Goal: Task Accomplishment & Management: Complete application form

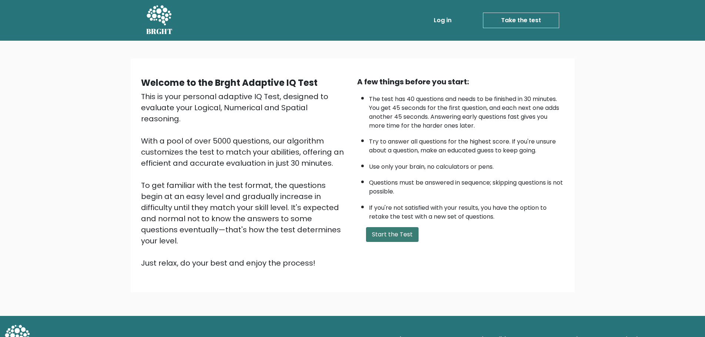
click at [380, 237] on button "Start the Test" at bounding box center [392, 234] width 53 height 15
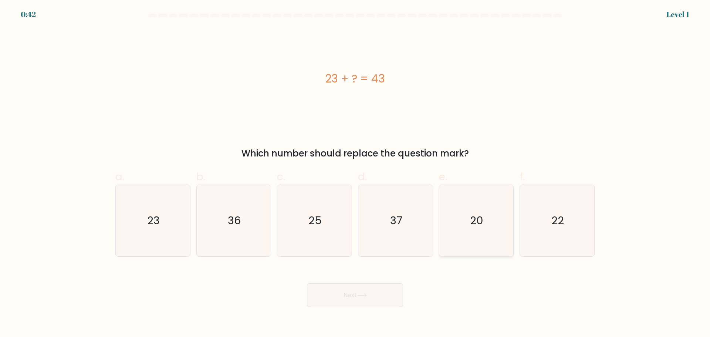
click at [449, 219] on icon "20" at bounding box center [476, 220] width 71 height 71
click at [356, 174] on input "e. 20" at bounding box center [355, 171] width 0 height 5
radio input "true"
click at [359, 297] on icon at bounding box center [362, 295] width 10 height 4
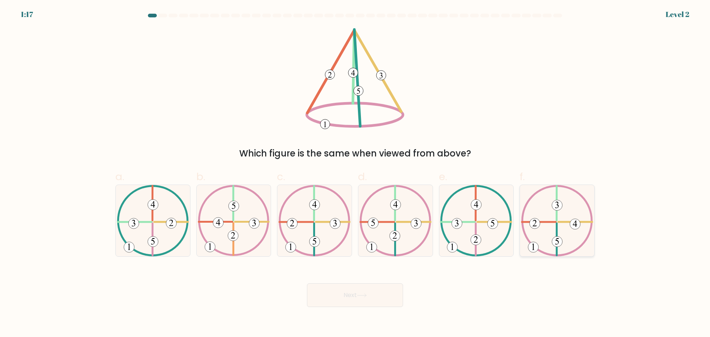
click at [563, 233] on icon at bounding box center [557, 220] width 72 height 71
click at [356, 174] on input "f." at bounding box center [355, 171] width 0 height 5
radio input "true"
click at [360, 298] on button "Next" at bounding box center [355, 295] width 96 height 24
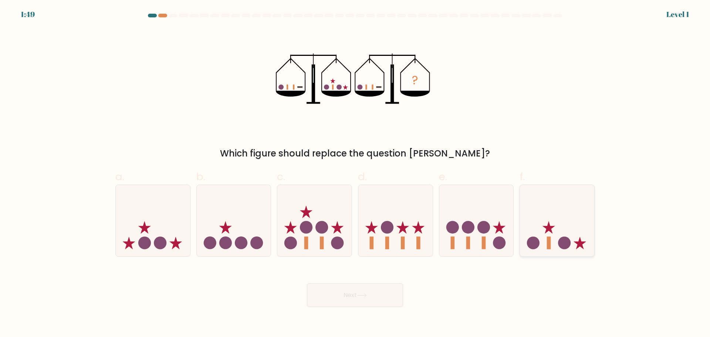
click at [570, 227] on icon at bounding box center [557, 220] width 74 height 61
click at [356, 174] on input "f." at bounding box center [355, 171] width 0 height 5
radio input "true"
click at [357, 294] on button "Next" at bounding box center [355, 295] width 96 height 24
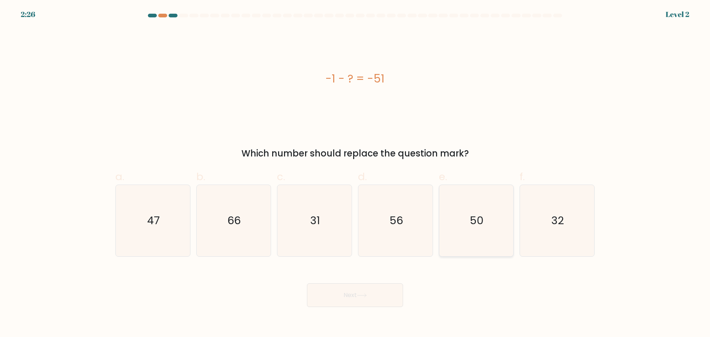
click at [468, 240] on icon "50" at bounding box center [476, 220] width 71 height 71
click at [356, 174] on input "e. 50" at bounding box center [355, 171] width 0 height 5
radio input "true"
click at [341, 299] on button "Next" at bounding box center [355, 295] width 96 height 24
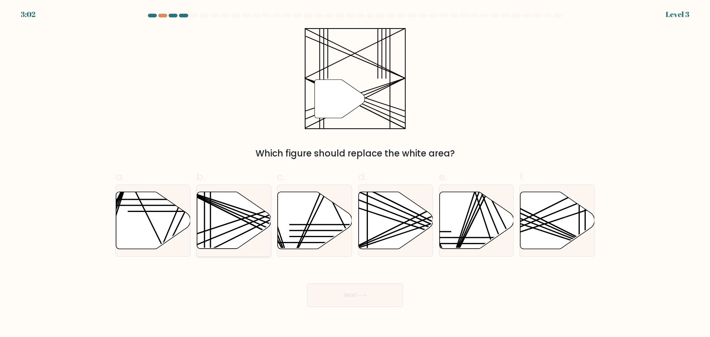
click at [211, 240] on icon at bounding box center [234, 220] width 74 height 57
click at [355, 174] on input "b." at bounding box center [355, 171] width 0 height 5
radio input "true"
click at [373, 297] on button "Next" at bounding box center [355, 295] width 96 height 24
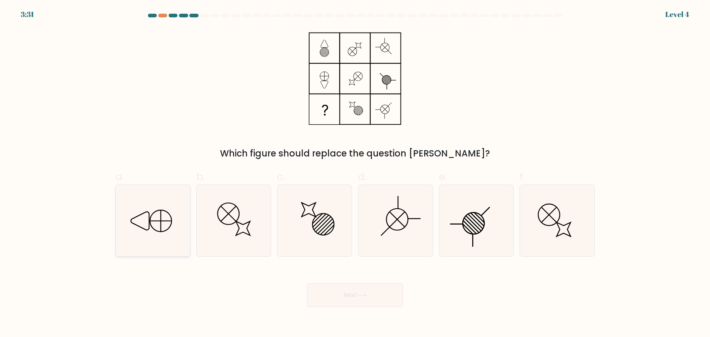
click at [153, 223] on icon at bounding box center [152, 220] width 71 height 71
click at [355, 174] on input "a." at bounding box center [355, 171] width 0 height 5
radio input "true"
click at [347, 296] on button "Next" at bounding box center [355, 295] width 96 height 24
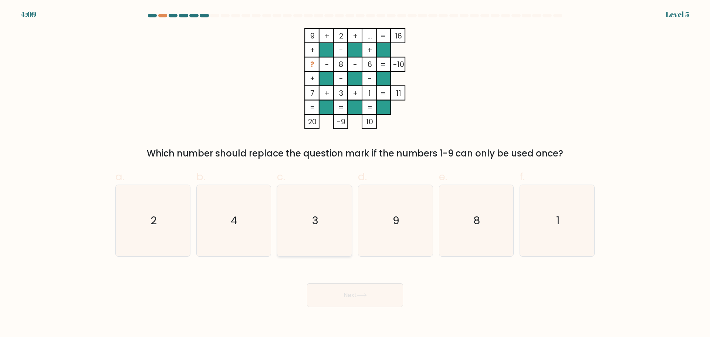
click at [309, 198] on icon "3" at bounding box center [314, 220] width 71 height 71
click at [355, 174] on input "c. 3" at bounding box center [355, 171] width 0 height 5
radio input "true"
click at [345, 300] on button "Next" at bounding box center [355, 295] width 96 height 24
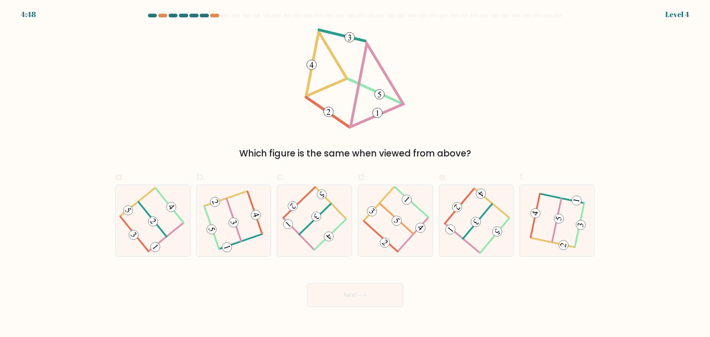
click at [206, 16] on div at bounding box center [204, 16] width 9 height 4
click at [160, 16] on div at bounding box center [162, 16] width 9 height 4
click at [151, 217] on 232 at bounding box center [153, 221] width 13 height 13
click at [355, 174] on input "a." at bounding box center [355, 171] width 0 height 5
radio input "true"
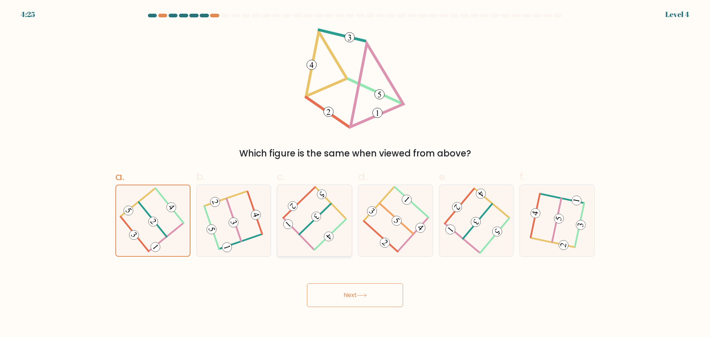
click at [336, 231] on icon at bounding box center [314, 220] width 55 height 57
click at [355, 174] on input "c." at bounding box center [355, 171] width 0 height 5
radio input "true"
click at [359, 293] on icon at bounding box center [362, 295] width 10 height 4
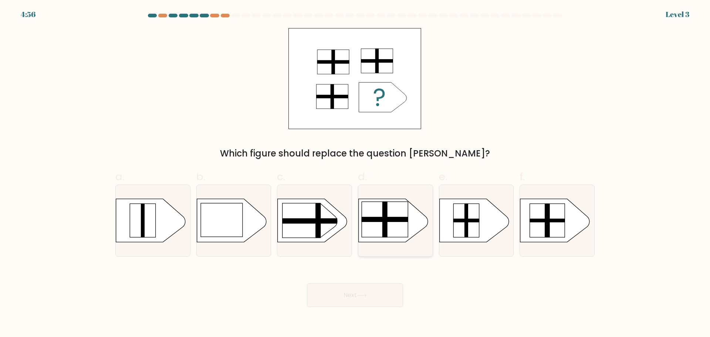
click at [401, 219] on rect at bounding box center [385, 219] width 47 height 5
click at [356, 174] on input "d." at bounding box center [355, 171] width 0 height 5
radio input "true"
click at [352, 290] on button "Next" at bounding box center [355, 295] width 96 height 24
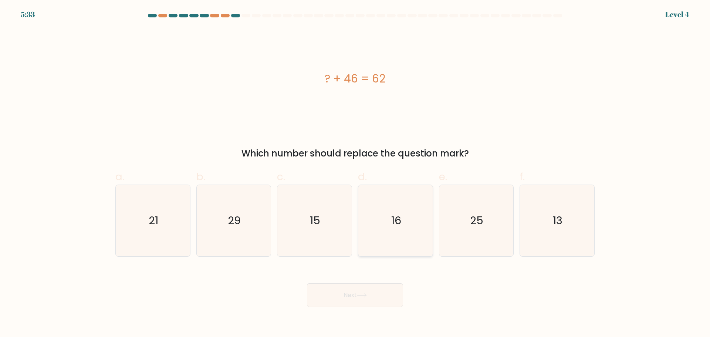
click at [429, 244] on icon "16" at bounding box center [395, 220] width 71 height 71
click at [356, 174] on input "d. 16" at bounding box center [355, 171] width 0 height 5
radio input "true"
click at [358, 297] on button "Next" at bounding box center [355, 295] width 96 height 24
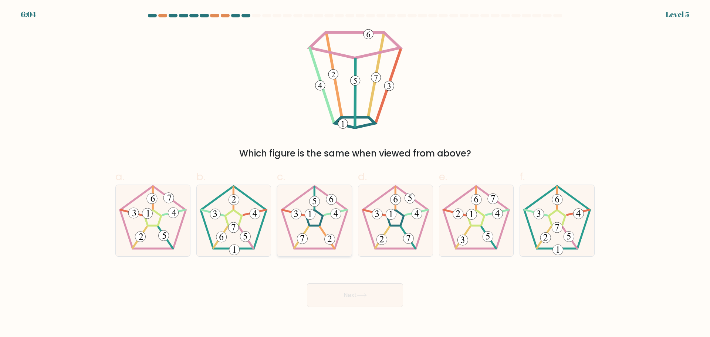
click at [331, 228] on icon at bounding box center [314, 220] width 71 height 71
click at [355, 174] on input "c." at bounding box center [355, 171] width 0 height 5
radio input "true"
click at [339, 296] on button "Next" at bounding box center [355, 295] width 96 height 24
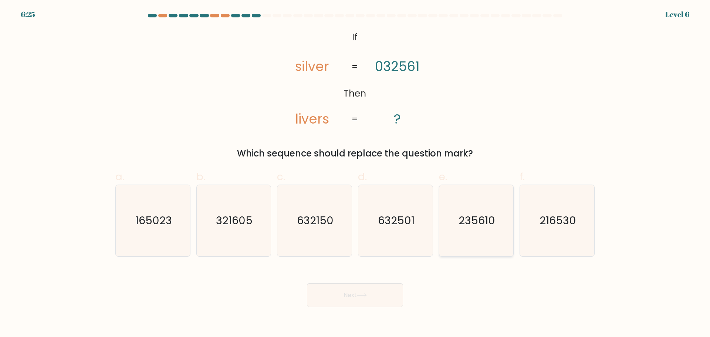
click at [485, 224] on text "235610" at bounding box center [477, 220] width 37 height 15
click at [356, 174] on input "e. 235610" at bounding box center [355, 171] width 0 height 5
radio input "true"
click at [330, 289] on button "Next" at bounding box center [355, 295] width 96 height 24
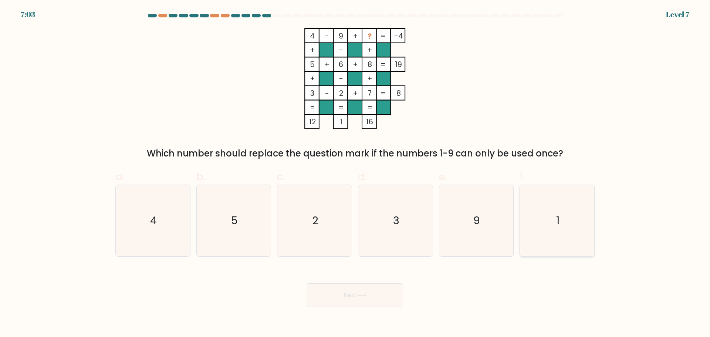
click at [573, 218] on icon "1" at bounding box center [557, 220] width 71 height 71
click at [356, 174] on input "f. 1" at bounding box center [355, 171] width 0 height 5
radio input "true"
click at [346, 293] on button "Next" at bounding box center [355, 295] width 96 height 24
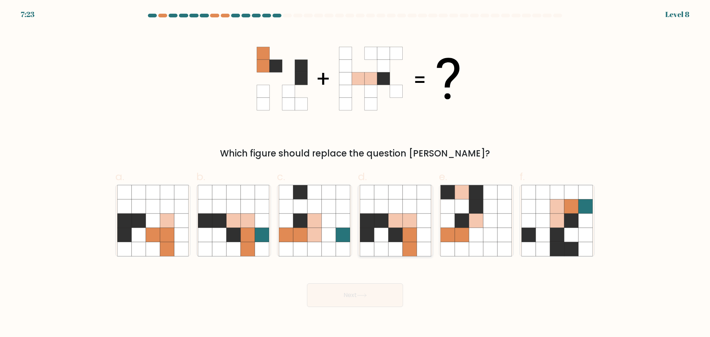
click at [395, 231] on icon at bounding box center [395, 235] width 14 height 14
click at [356, 174] on input "d." at bounding box center [355, 171] width 0 height 5
radio input "true"
click at [350, 289] on button "Next" at bounding box center [355, 295] width 96 height 24
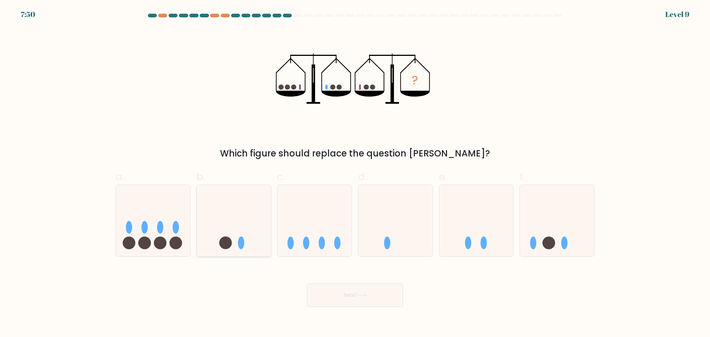
click at [239, 239] on icon at bounding box center [234, 220] width 74 height 61
click at [355, 174] on input "b." at bounding box center [355, 171] width 0 height 5
radio input "true"
click at [351, 300] on button "Next" at bounding box center [355, 295] width 96 height 24
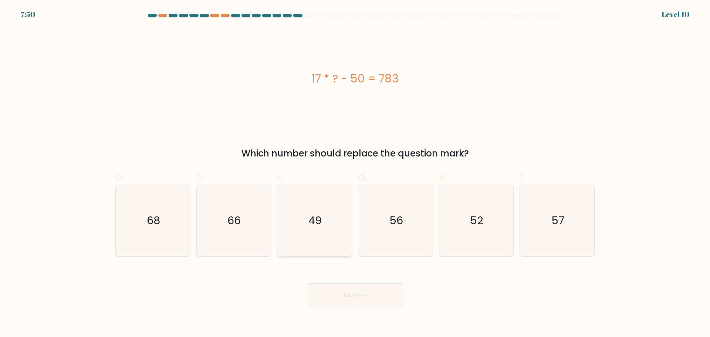
click at [320, 207] on icon "49" at bounding box center [314, 220] width 71 height 71
click at [355, 174] on input "c. 49" at bounding box center [355, 171] width 0 height 5
radio input "true"
click at [342, 297] on button "Next" at bounding box center [355, 295] width 96 height 24
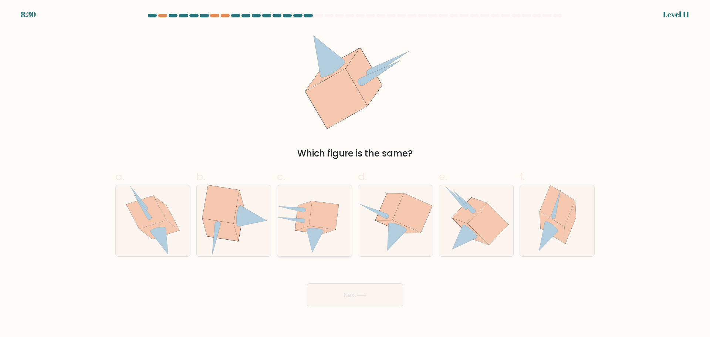
click at [306, 238] on icon at bounding box center [314, 220] width 74 height 65
click at [355, 174] on input "c." at bounding box center [355, 171] width 0 height 5
radio input "true"
click at [495, 232] on icon at bounding box center [488, 223] width 41 height 41
click at [356, 174] on input "e." at bounding box center [355, 171] width 0 height 5
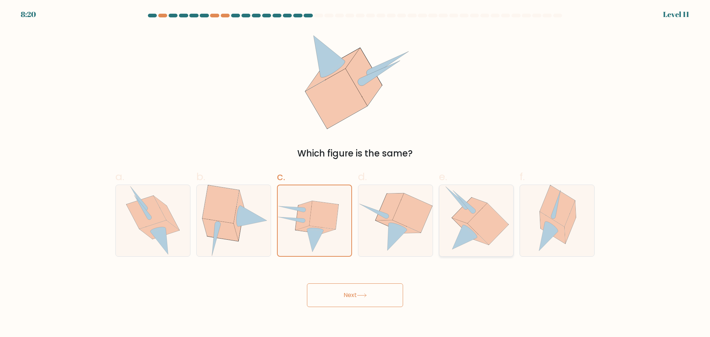
radio input "true"
click at [370, 296] on button "Next" at bounding box center [355, 295] width 96 height 24
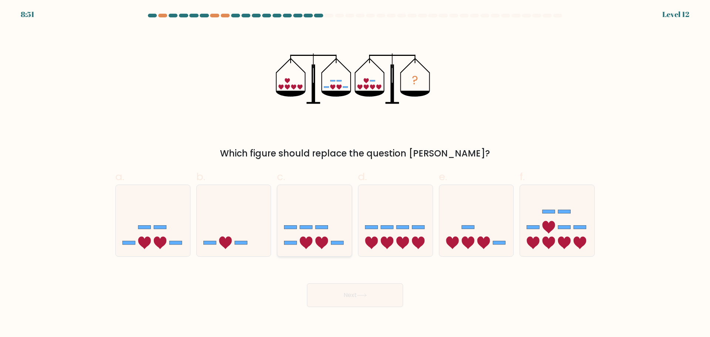
click at [312, 233] on icon at bounding box center [314, 220] width 74 height 61
click at [355, 174] on input "c." at bounding box center [355, 171] width 0 height 5
radio input "true"
click at [339, 294] on button "Next" at bounding box center [355, 295] width 96 height 24
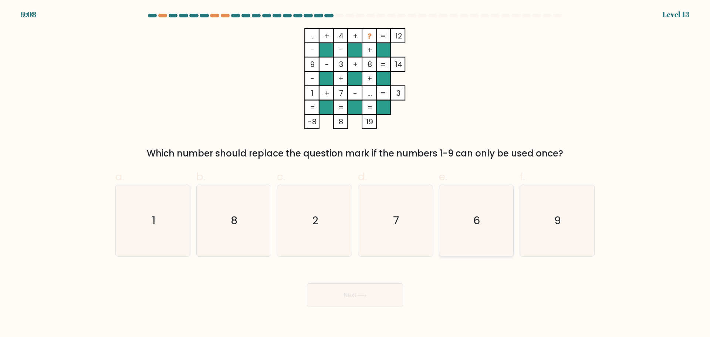
click at [458, 213] on icon "6" at bounding box center [476, 220] width 71 height 71
click at [356, 174] on input "e. 6" at bounding box center [355, 171] width 0 height 5
radio input "true"
click at [368, 299] on button "Next" at bounding box center [355, 295] width 96 height 24
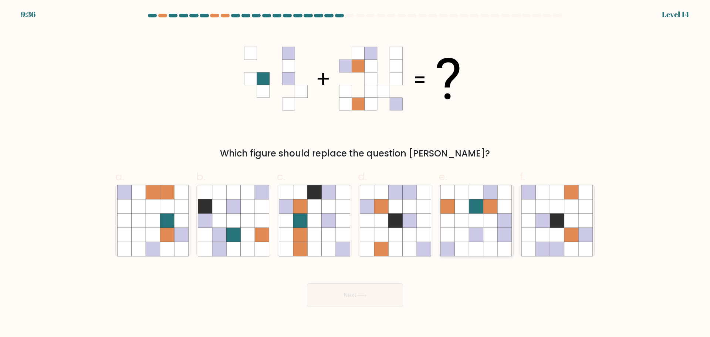
click at [490, 230] on icon at bounding box center [491, 235] width 14 height 14
click at [356, 174] on input "e." at bounding box center [355, 171] width 0 height 5
radio input "true"
click at [373, 295] on button "Next" at bounding box center [355, 295] width 96 height 24
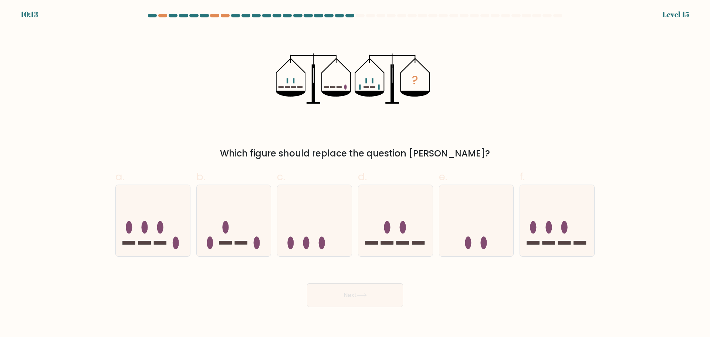
click at [349, 176] on label "c." at bounding box center [314, 212] width 75 height 87
click at [355, 174] on input "c." at bounding box center [355, 171] width 0 height 5
radio input "true"
click at [448, 216] on icon at bounding box center [477, 220] width 74 height 61
click at [356, 174] on input "e." at bounding box center [355, 171] width 0 height 5
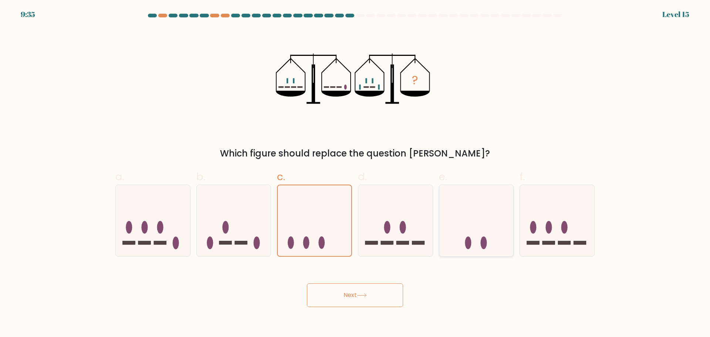
radio input "true"
click at [354, 298] on button "Next" at bounding box center [355, 295] width 96 height 24
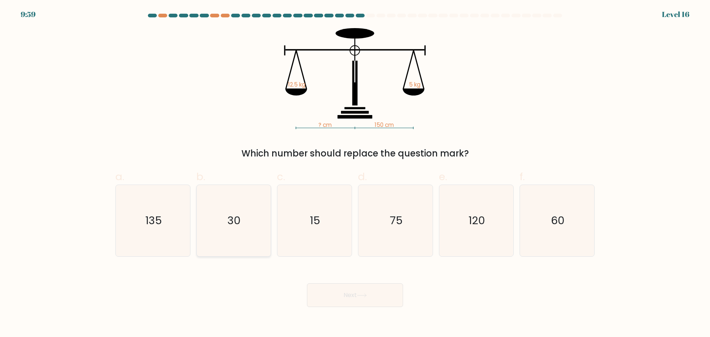
click at [243, 216] on icon "30" at bounding box center [233, 220] width 71 height 71
click at [355, 174] on input "b. 30" at bounding box center [355, 171] width 0 height 5
radio input "true"
click at [548, 218] on icon "60" at bounding box center [557, 220] width 71 height 71
click at [356, 174] on input "f. 60" at bounding box center [355, 171] width 0 height 5
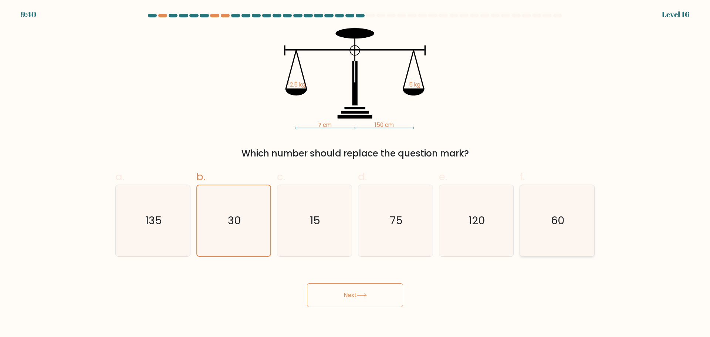
radio input "true"
click at [354, 294] on button "Next" at bounding box center [355, 295] width 96 height 24
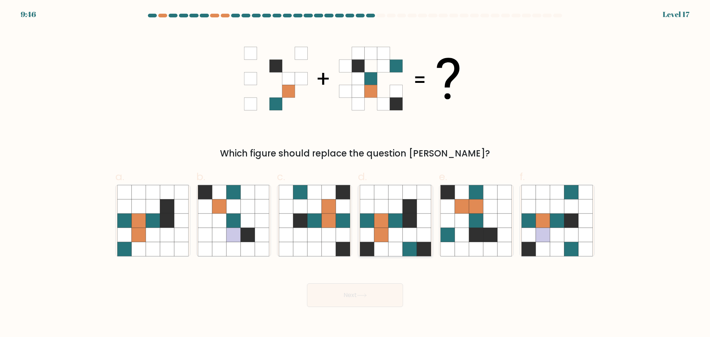
click at [418, 229] on icon at bounding box center [424, 235] width 14 height 14
click at [356, 174] on input "d." at bounding box center [355, 171] width 0 height 5
radio input "true"
click at [354, 297] on button "Next" at bounding box center [355, 295] width 96 height 24
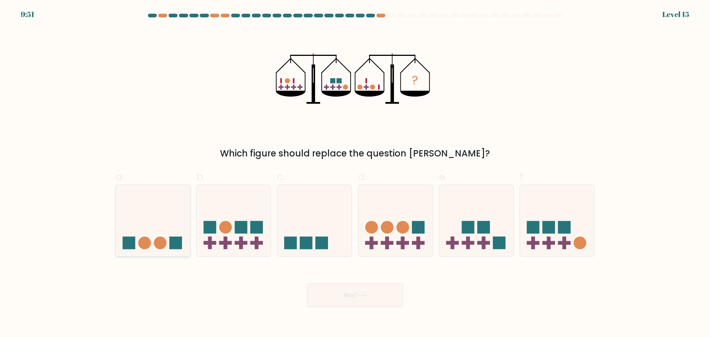
click at [151, 226] on icon at bounding box center [153, 220] width 74 height 61
click at [355, 174] on input "a." at bounding box center [355, 171] width 0 height 5
radio input "true"
click at [340, 289] on button "Next" at bounding box center [355, 295] width 96 height 24
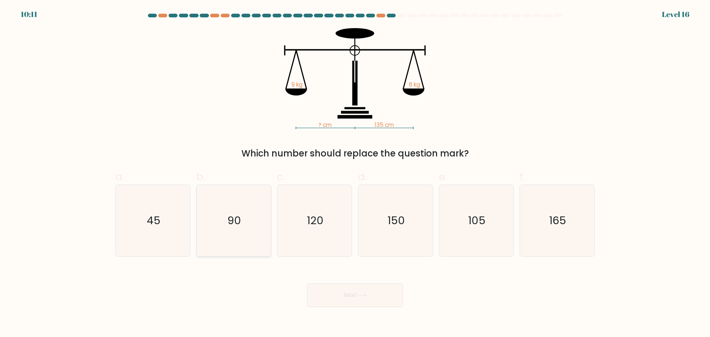
click at [219, 202] on icon "90" at bounding box center [233, 220] width 71 height 71
click at [355, 174] on input "b. 90" at bounding box center [355, 171] width 0 height 5
radio input "true"
click at [333, 290] on button "Next" at bounding box center [355, 295] width 96 height 24
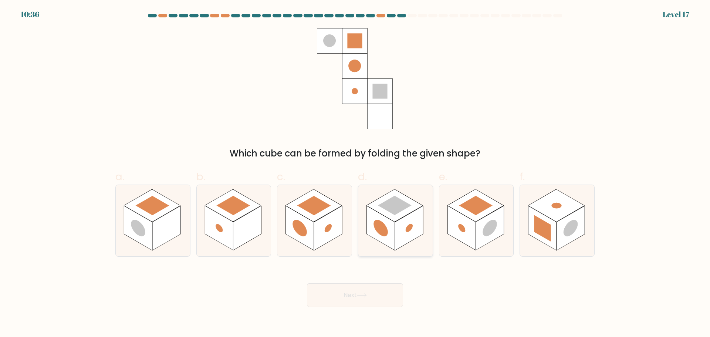
click at [401, 239] on rect at bounding box center [409, 228] width 28 height 45
click at [356, 174] on input "d." at bounding box center [355, 171] width 0 height 5
radio input "true"
click at [352, 298] on button "Next" at bounding box center [355, 295] width 96 height 24
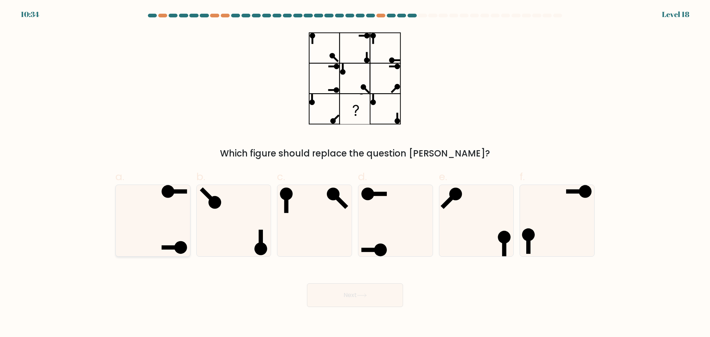
click at [157, 205] on icon at bounding box center [152, 220] width 71 height 71
click at [355, 174] on input "a." at bounding box center [355, 171] width 0 height 5
radio input "true"
click at [342, 298] on button "Next" at bounding box center [355, 295] width 96 height 24
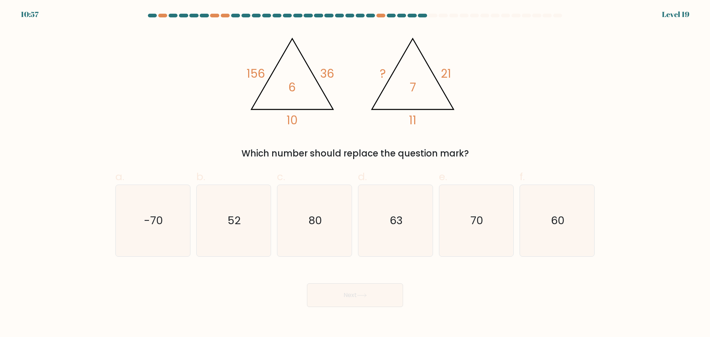
click at [299, 109] on icon "@import url('https://fonts.googleapis.com/css?family=Abril+Fatface:400,100,100i…" at bounding box center [355, 78] width 222 height 101
drag, startPoint x: 289, startPoint y: 118, endPoint x: 307, endPoint y: 118, distance: 18.1
click at [307, 118] on icon "@import url('https://fonts.googleapis.com/css?family=Abril+Fatface:400,100,100i…" at bounding box center [355, 78] width 222 height 101
click at [305, 119] on icon "@import url('https://fonts.googleapis.com/css?family=Abril+Fatface:400,100,100i…" at bounding box center [355, 78] width 222 height 101
click at [305, 118] on icon "@import url('https://fonts.googleapis.com/css?family=Abril+Fatface:400,100,100i…" at bounding box center [355, 78] width 222 height 101
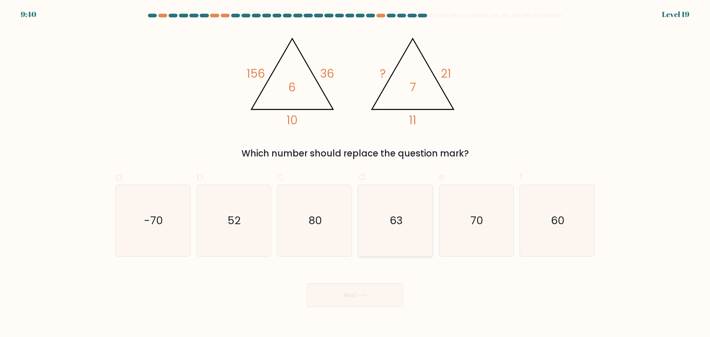
click at [369, 216] on icon "63" at bounding box center [395, 220] width 71 height 71
click at [356, 174] on input "d. 63" at bounding box center [355, 171] width 0 height 5
radio input "true"
click at [350, 290] on button "Next" at bounding box center [355, 295] width 96 height 24
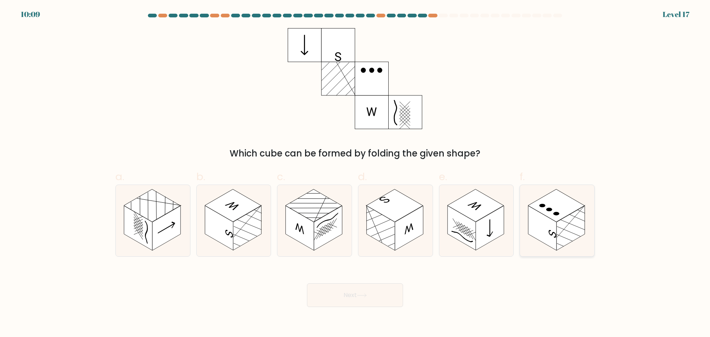
click at [555, 230] on rect at bounding box center [543, 228] width 28 height 45
click at [356, 174] on input "f." at bounding box center [355, 171] width 0 height 5
radio input "true"
click at [378, 299] on button "Next" at bounding box center [355, 295] width 96 height 24
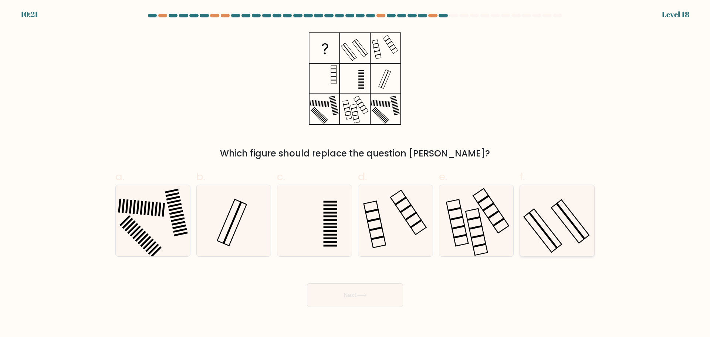
click at [568, 250] on icon at bounding box center [557, 220] width 71 height 71
click at [356, 174] on input "f." at bounding box center [355, 171] width 0 height 5
radio input "true"
click at [379, 296] on button "Next" at bounding box center [355, 295] width 96 height 24
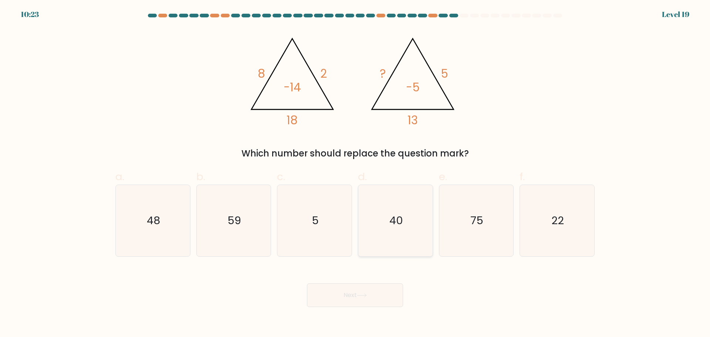
click at [390, 208] on icon "40" at bounding box center [395, 220] width 71 height 71
click at [356, 174] on input "d. 40" at bounding box center [355, 171] width 0 height 5
radio input "true"
click at [346, 297] on button "Next" at bounding box center [355, 295] width 96 height 24
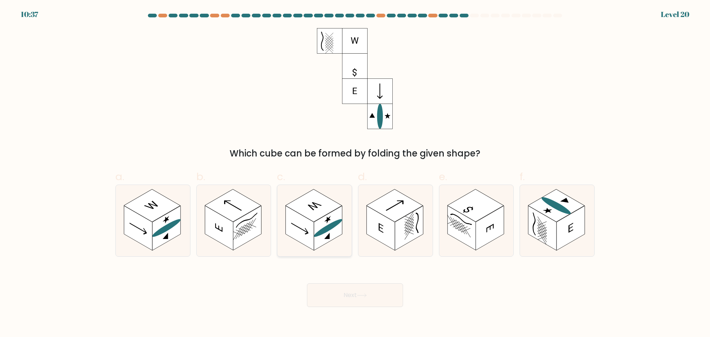
click at [320, 237] on rect at bounding box center [328, 228] width 28 height 45
click at [355, 174] on input "c." at bounding box center [355, 171] width 0 height 5
radio input "true"
click at [342, 302] on button "Next" at bounding box center [355, 295] width 96 height 24
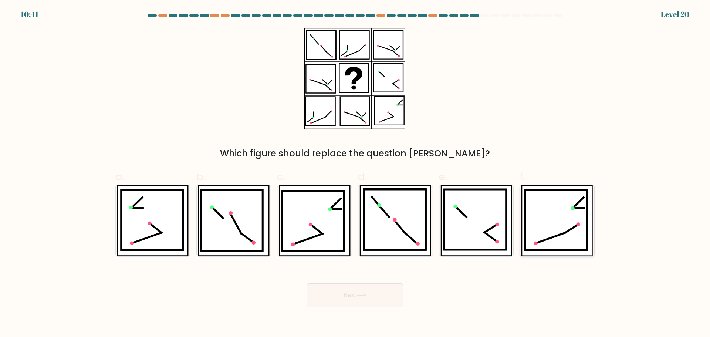
click at [556, 212] on icon at bounding box center [556, 219] width 62 height 60
click at [356, 174] on input "f." at bounding box center [355, 171] width 0 height 5
radio input "true"
click at [352, 300] on button "Next" at bounding box center [355, 295] width 96 height 24
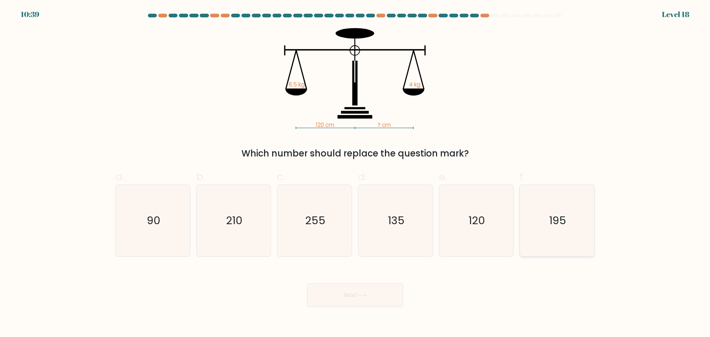
click at [560, 229] on icon "195" at bounding box center [557, 220] width 71 height 71
click at [356, 174] on input "f. 195" at bounding box center [355, 171] width 0 height 5
radio input "true"
click at [378, 293] on button "Next" at bounding box center [355, 295] width 96 height 24
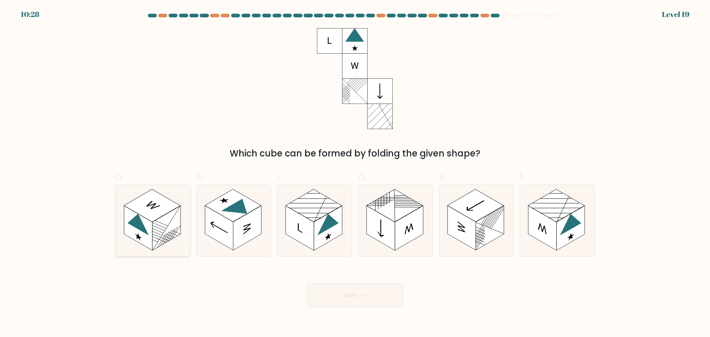
click at [141, 230] on icon at bounding box center [138, 222] width 21 height 28
click at [355, 174] on input "a." at bounding box center [355, 171] width 0 height 5
radio input "true"
click at [351, 302] on button "Next" at bounding box center [355, 295] width 96 height 24
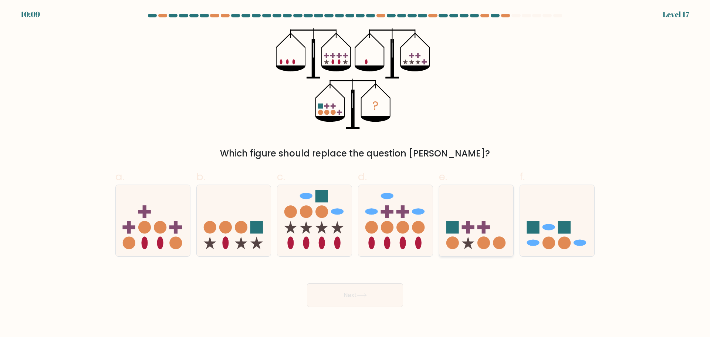
click at [489, 239] on circle at bounding box center [484, 243] width 13 height 13
click at [356, 174] on input "e." at bounding box center [355, 171] width 0 height 5
radio input "true"
click at [345, 291] on button "Next" at bounding box center [355, 295] width 96 height 24
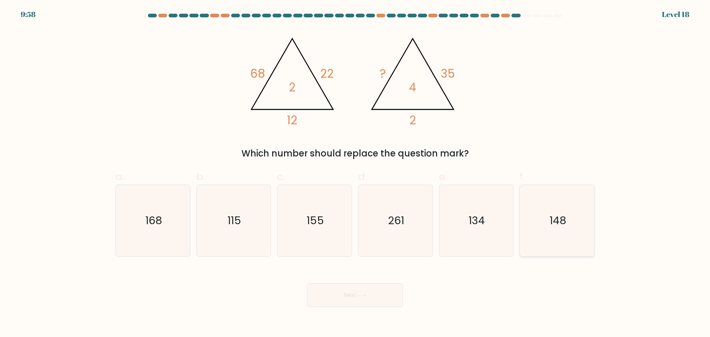
click at [569, 203] on icon "148" at bounding box center [557, 220] width 71 height 71
click at [356, 174] on input "f. 148" at bounding box center [355, 171] width 0 height 5
radio input "true"
click at [381, 289] on button "Next" at bounding box center [355, 295] width 96 height 24
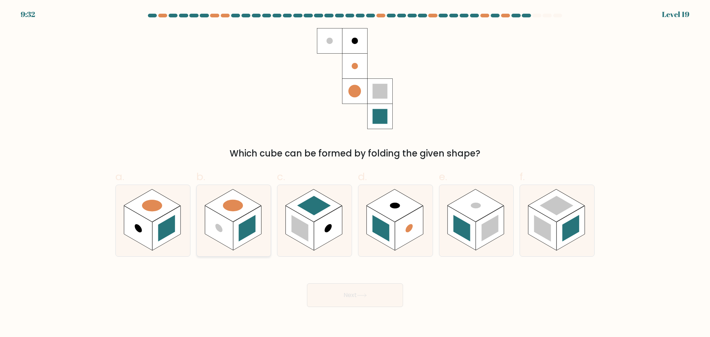
click at [222, 231] on circle at bounding box center [218, 227] width 7 height 11
click at [355, 174] on input "b." at bounding box center [355, 171] width 0 height 5
radio input "true"
click at [346, 303] on button "Next" at bounding box center [355, 295] width 96 height 24
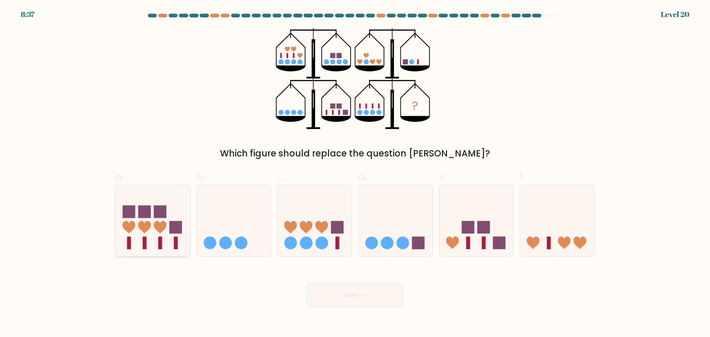
click at [151, 228] on icon at bounding box center [153, 220] width 74 height 61
click at [355, 174] on input "a." at bounding box center [355, 171] width 0 height 5
radio input "true"
click at [332, 291] on button "Next" at bounding box center [355, 295] width 96 height 24
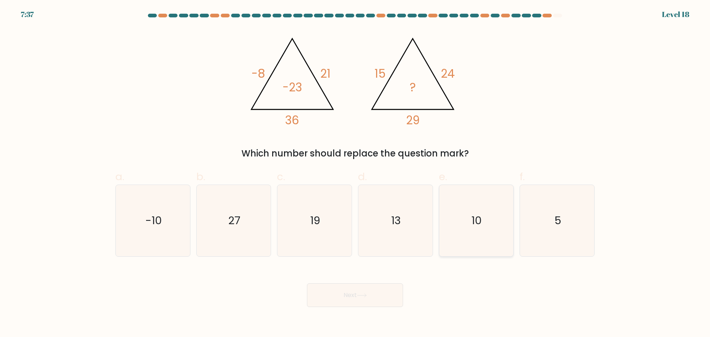
click at [491, 185] on icon "10" at bounding box center [476, 220] width 71 height 71
click at [356, 174] on input "e. 10" at bounding box center [355, 171] width 0 height 5
radio input "true"
click at [367, 297] on icon at bounding box center [362, 295] width 10 height 4
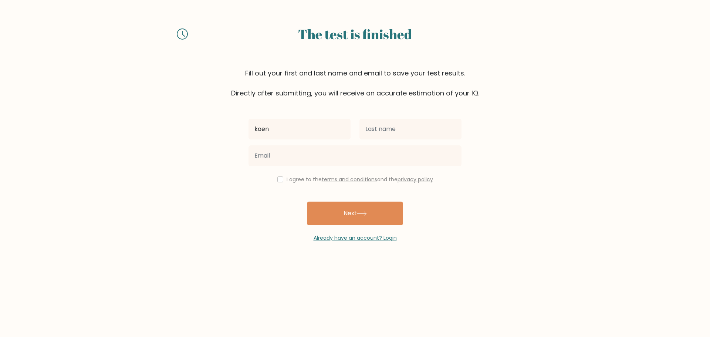
type input "Koen"
click at [393, 138] on input "text" at bounding box center [411, 129] width 102 height 21
type input "Postma"
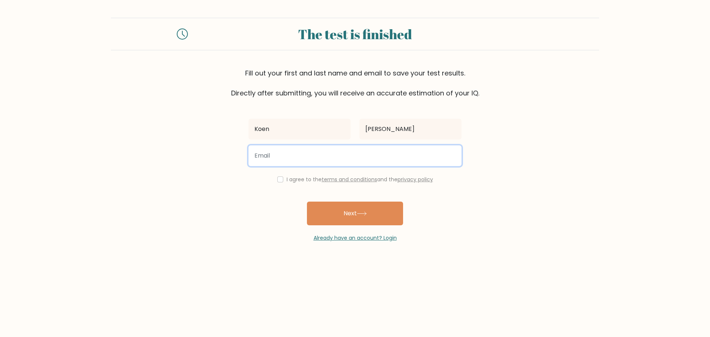
click at [345, 153] on input "email" at bounding box center [355, 155] width 213 height 21
type input "koen.postma@planet.nl"
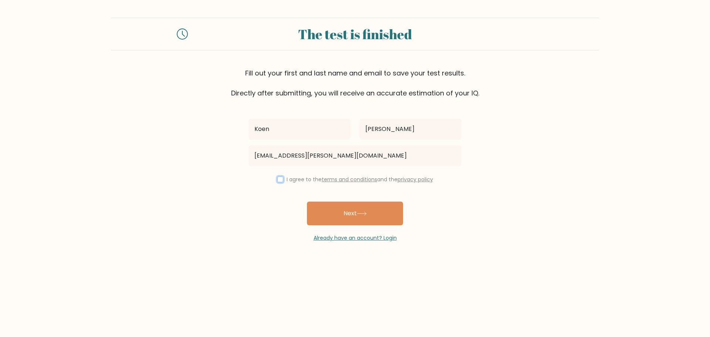
click at [278, 178] on input "checkbox" at bounding box center [280, 179] width 6 height 6
checkbox input "true"
click at [343, 213] on button "Next" at bounding box center [355, 214] width 96 height 24
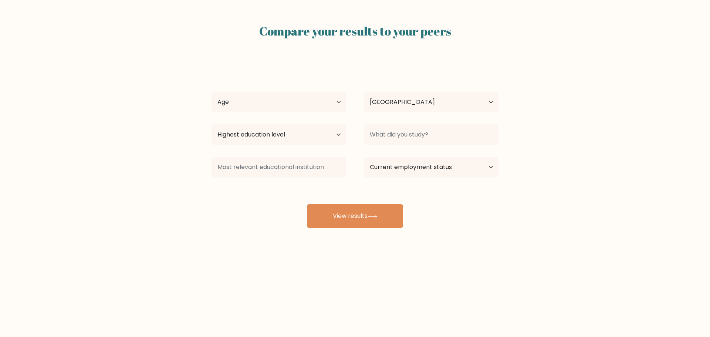
select select "NL"
click at [298, 109] on select "Age Under 18 years old 18-24 years old 25-34 years old 35-44 years old 45-54 ye…" at bounding box center [279, 102] width 135 height 21
select select "18_24"
click at [212, 92] on select "Age Under 18 years old 18-24 years old 25-34 years old 35-44 years old 45-54 ye…" at bounding box center [279, 102] width 135 height 21
click at [282, 130] on select "Highest education level No schooling Primary Lower Secondary Upper Secondary Oc…" at bounding box center [279, 134] width 135 height 21
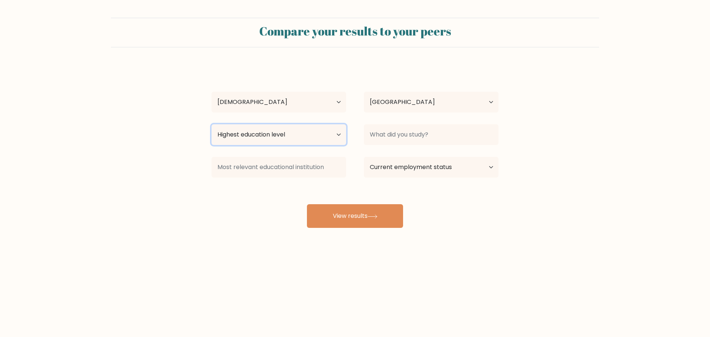
select select "bachelors_degree"
click at [212, 124] on select "Highest education level No schooling Primary Lower Secondary Upper Secondary Oc…" at bounding box center [279, 134] width 135 height 21
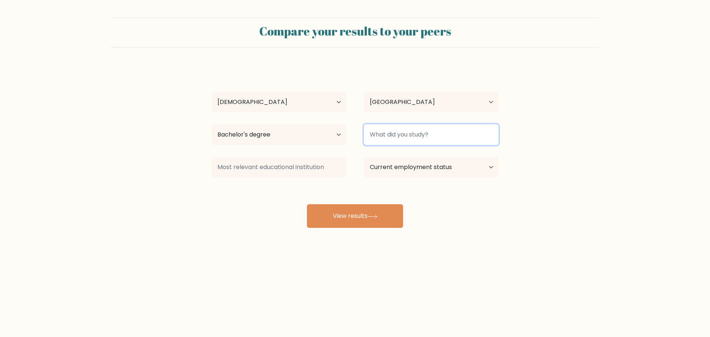
click at [413, 132] on input at bounding box center [431, 134] width 135 height 21
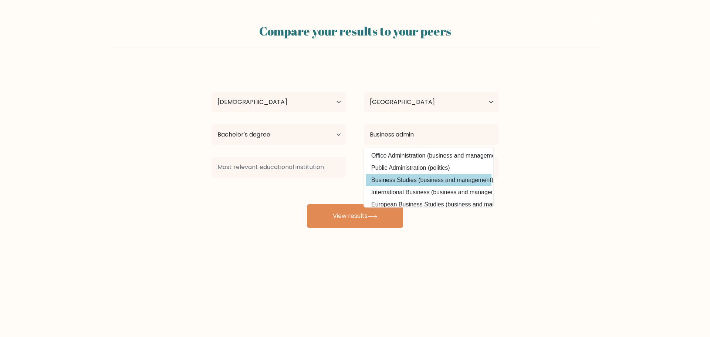
click at [399, 182] on div "Koen Postma Age Under 18 years old 18-24 years old 25-34 years old 35-44 years …" at bounding box center [355, 146] width 296 height 163
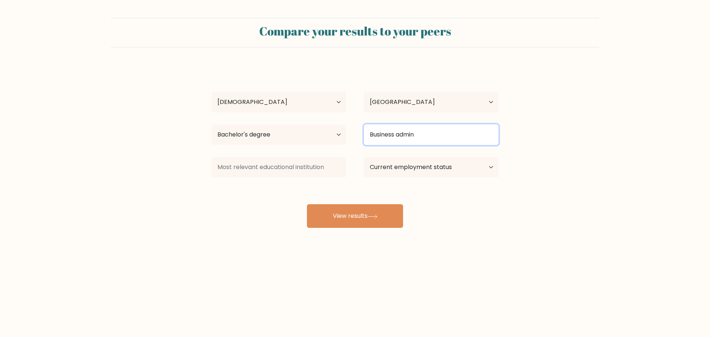
click at [434, 134] on input "Business admin" at bounding box center [431, 134] width 135 height 21
click at [433, 133] on input "Business admin" at bounding box center [431, 134] width 135 height 21
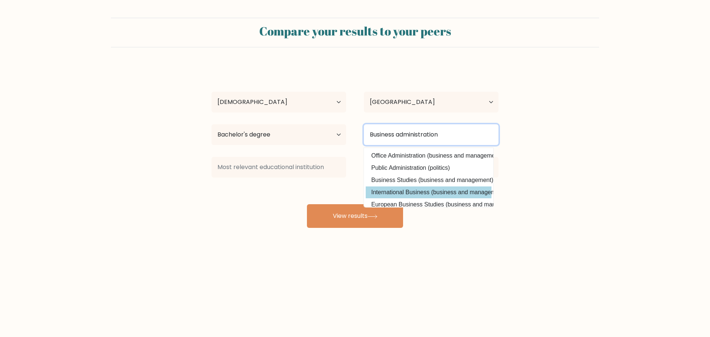
type input "Business administration"
click at [385, 190] on div "Koen Postma Age Under 18 years old 18-24 years old 25-34 years old 35-44 years …" at bounding box center [355, 146] width 296 height 163
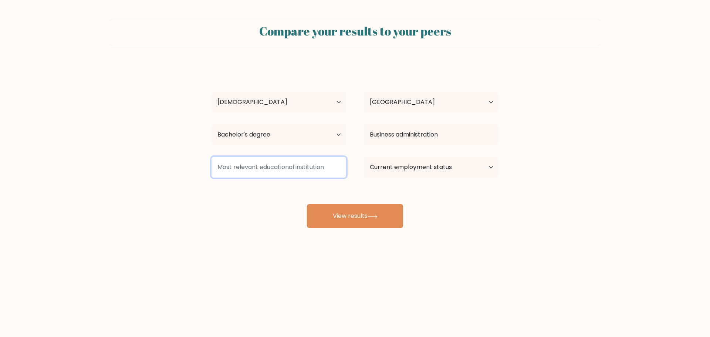
click at [262, 173] on input at bounding box center [279, 167] width 135 height 21
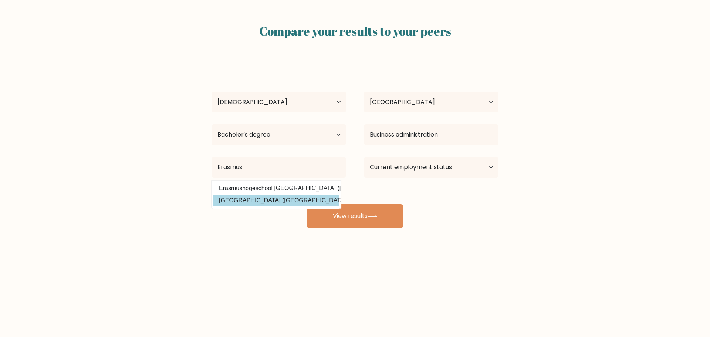
click at [255, 198] on div "Koen Postma Age Under 18 years old 18-24 years old 25-34 years old 35-44 years …" at bounding box center [355, 146] width 296 height 163
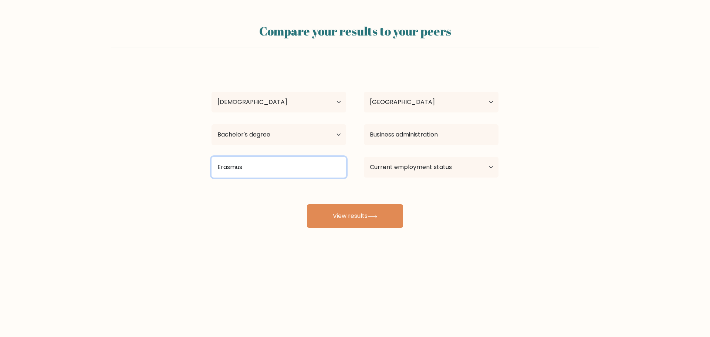
click at [259, 174] on input "Erasmus" at bounding box center [279, 167] width 135 height 21
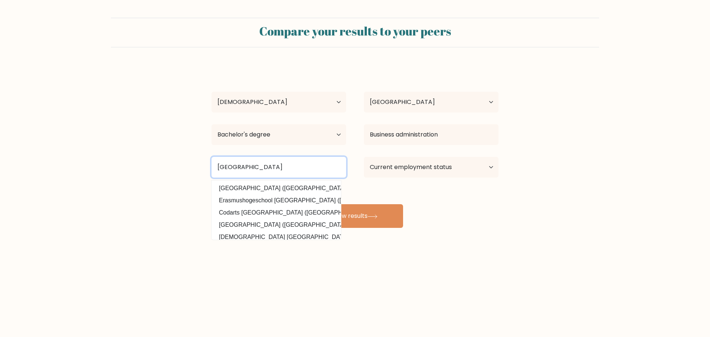
type input "Erasmus Universiteit Rotterdam"
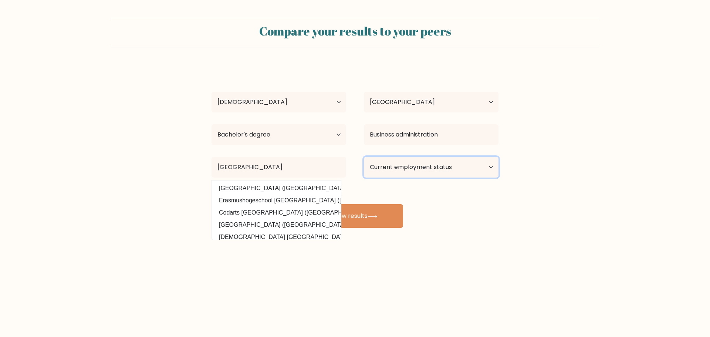
click at [407, 173] on select "Current employment status Employed Student Retired Other / prefer not to answer" at bounding box center [431, 167] width 135 height 21
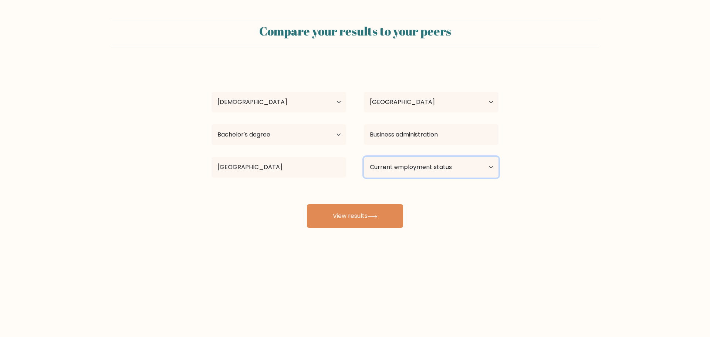
select select "student"
click at [364, 157] on select "Current employment status Employed Student Retired Other / prefer not to answer" at bounding box center [431, 167] width 135 height 21
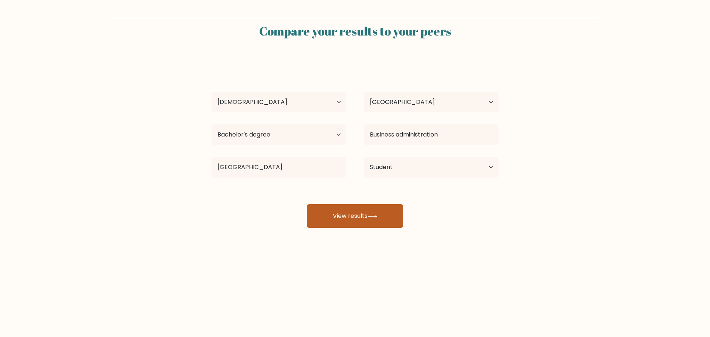
click at [363, 215] on button "View results" at bounding box center [355, 216] width 96 height 24
